Goal: Navigation & Orientation: Go to known website

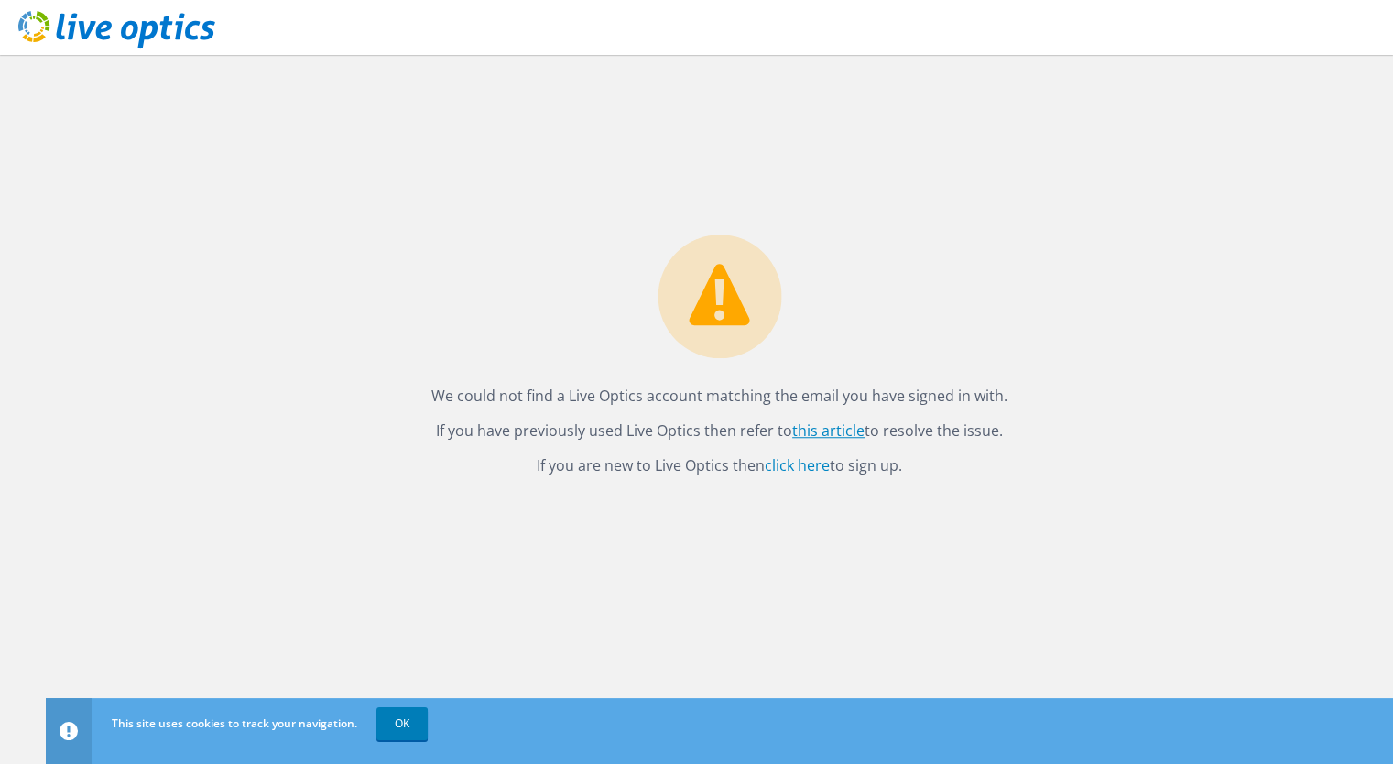
click at [811, 431] on link "this article" at bounding box center [828, 430] width 72 height 20
